Goal: Task Accomplishment & Management: Use online tool/utility

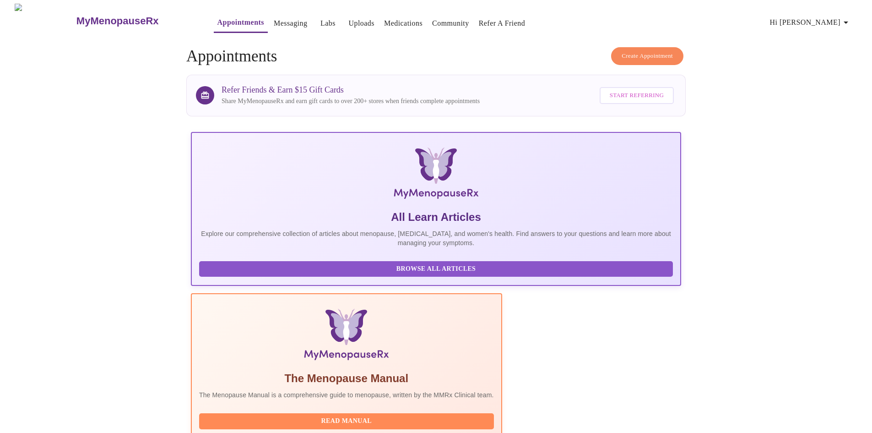
scroll to position [69, 0]
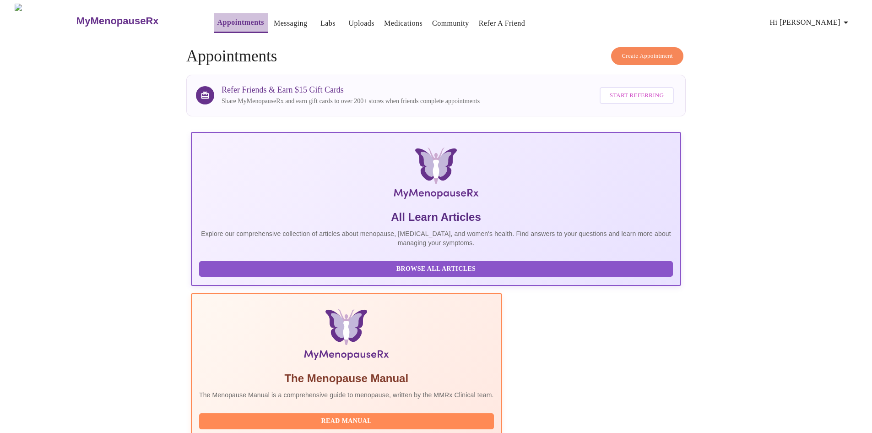
click at [218, 20] on link "Appointments" at bounding box center [240, 22] width 47 height 13
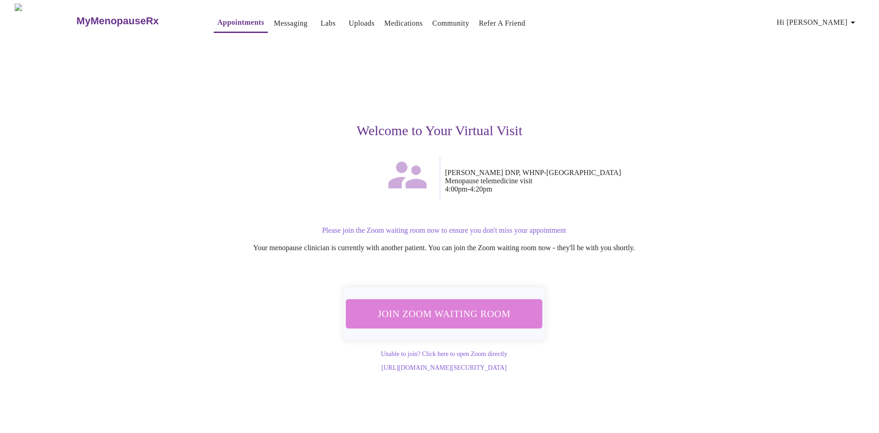
click at [480, 312] on span "Join Zoom Waiting Room" at bounding box center [444, 313] width 172 height 17
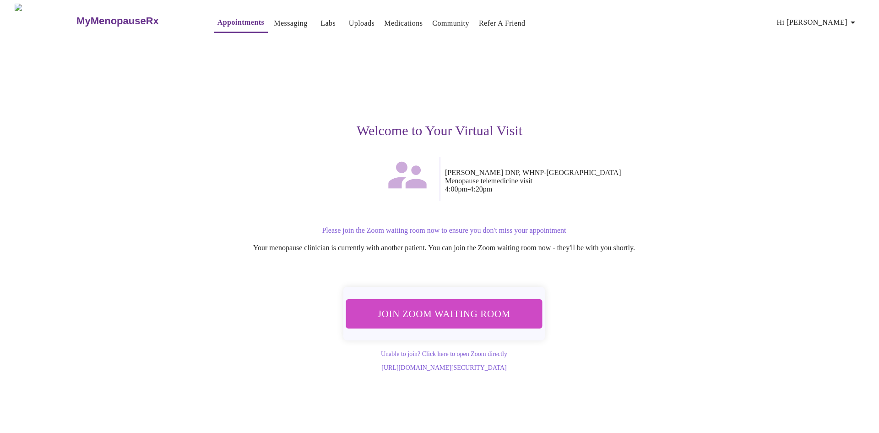
click at [488, 316] on span "Join Zoom Waiting Room" at bounding box center [444, 313] width 173 height 17
click at [469, 310] on span "Join Zoom Waiting Room" at bounding box center [444, 313] width 173 height 17
click at [479, 311] on span "Join Zoom Waiting Room" at bounding box center [444, 313] width 172 height 17
